Goal: Information Seeking & Learning: Learn about a topic

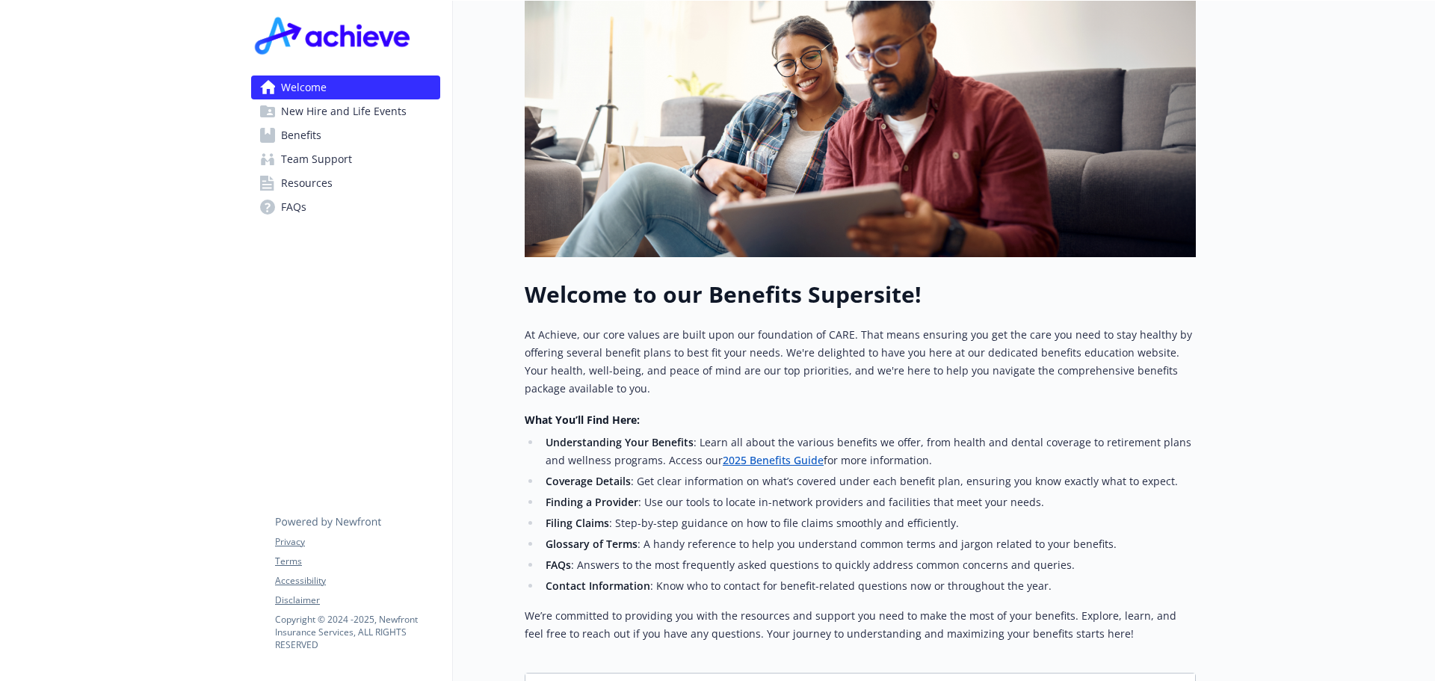
scroll to position [398, 0]
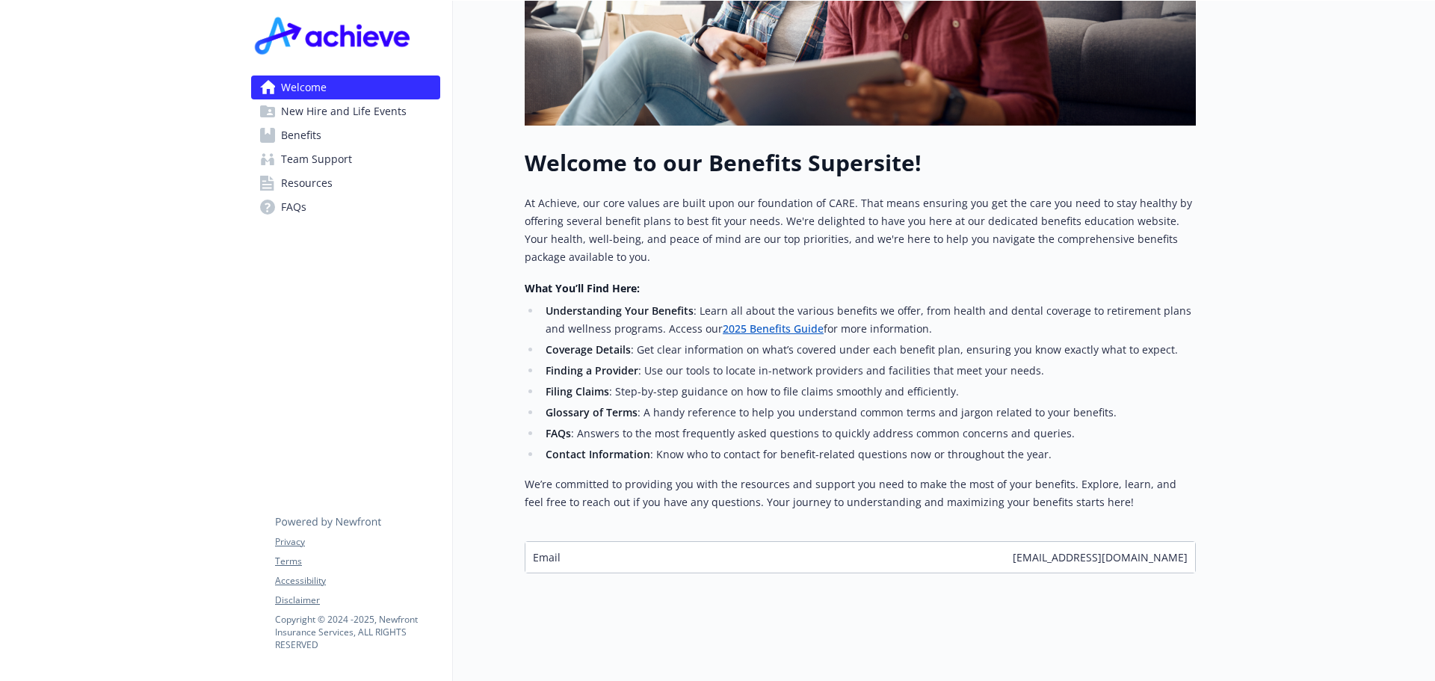
click at [739, 321] on link "2025 Benefits Guide" at bounding box center [773, 328] width 101 height 14
click at [288, 205] on span "FAQs" at bounding box center [293, 207] width 25 height 24
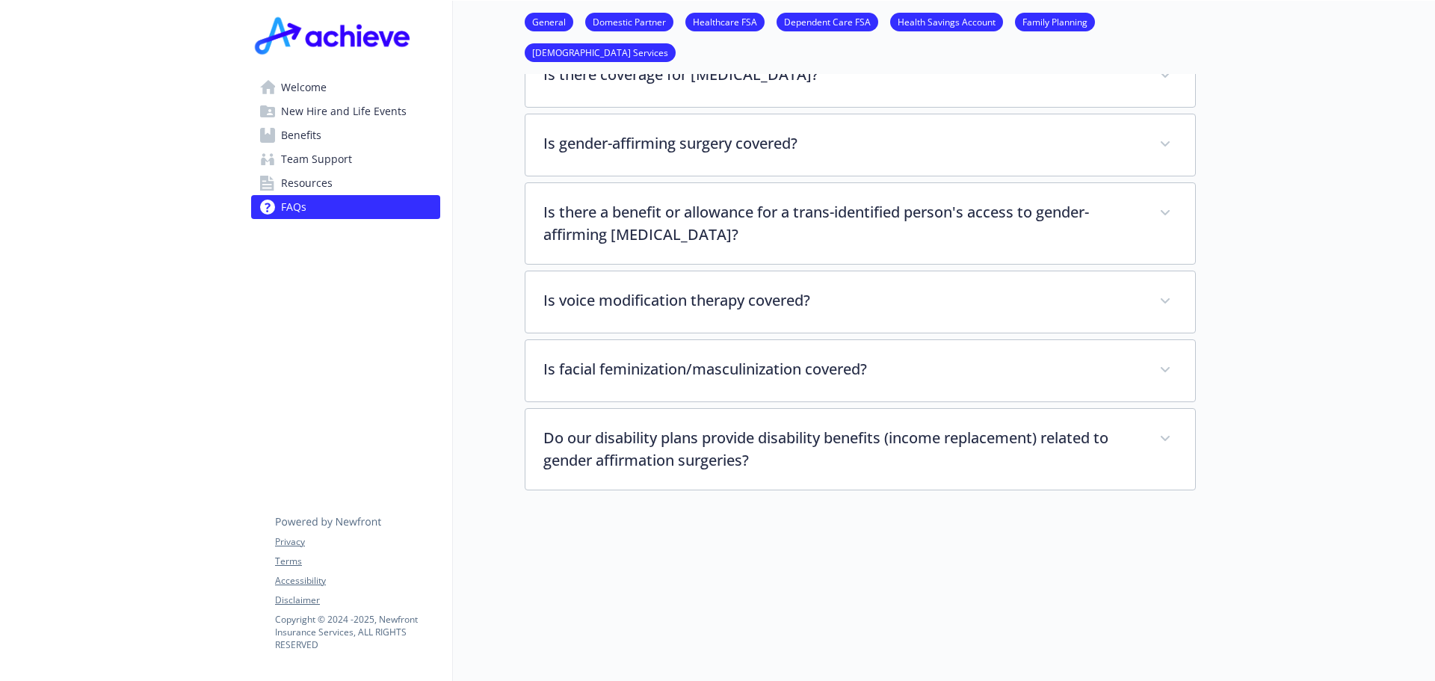
scroll to position [3453, 0]
click at [327, 164] on span "Team Support" at bounding box center [316, 159] width 71 height 24
